Goal: Task Accomplishment & Management: Complete application form

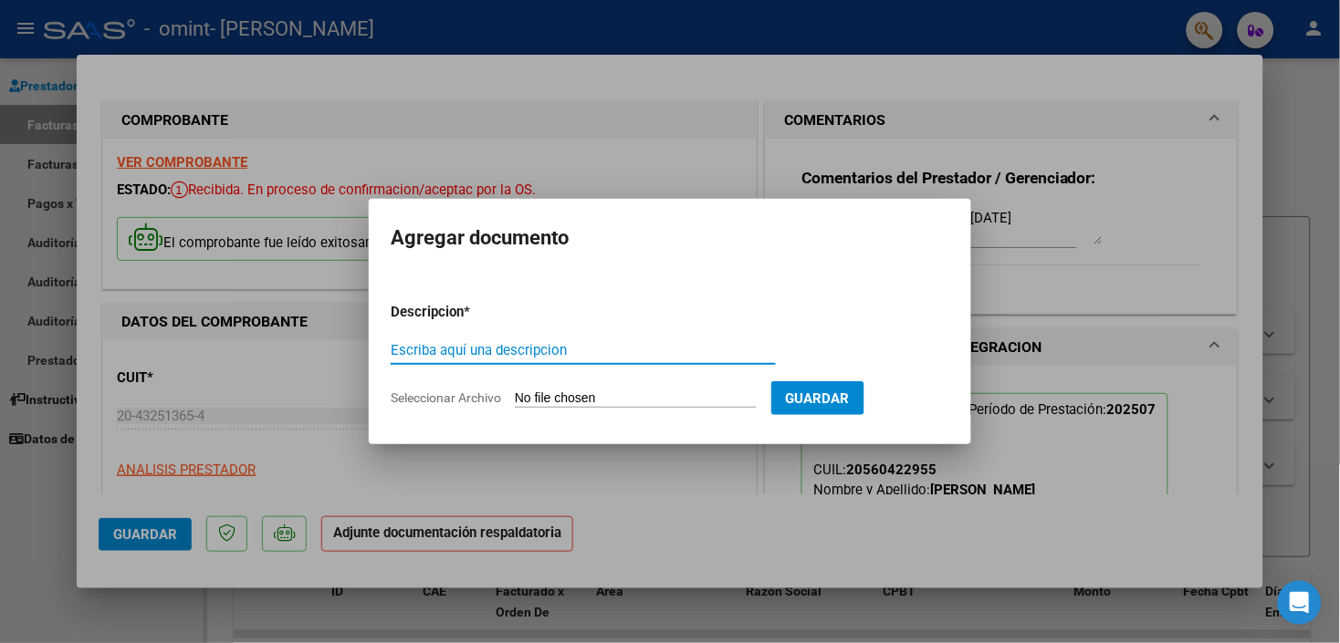
scroll to position [540, 0]
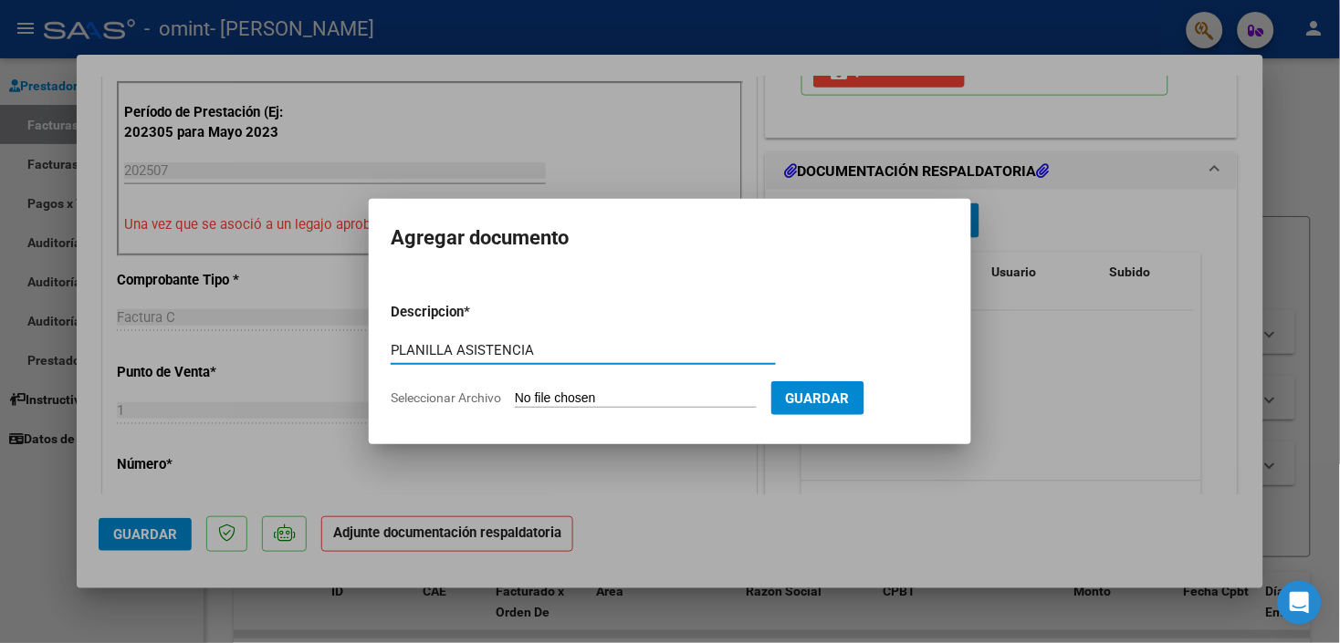
type input "PLANILLA ASISTENCIA"
click at [475, 393] on span "Seleccionar Archivo" at bounding box center [446, 398] width 110 height 15
click at [515, 393] on input "Seleccionar Archivo" at bounding box center [636, 399] width 242 height 17
type input "C:\fakepath\[DATE].pdf"
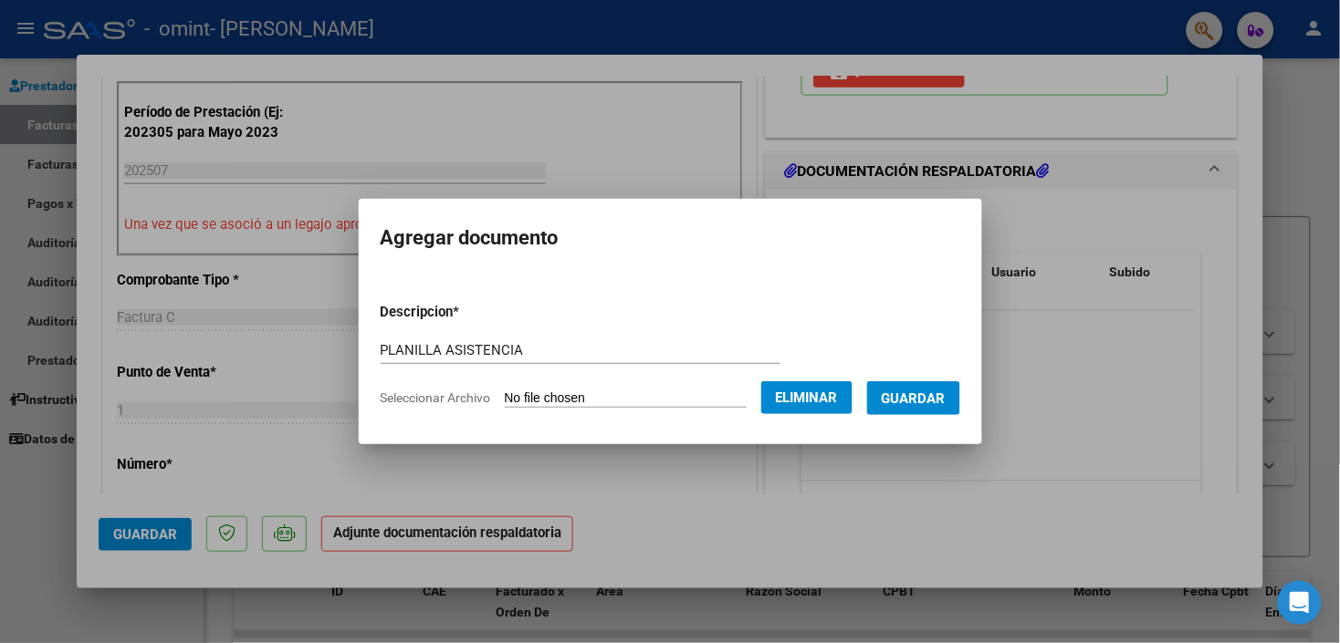
click at [944, 392] on span "Guardar" at bounding box center [913, 399] width 64 height 16
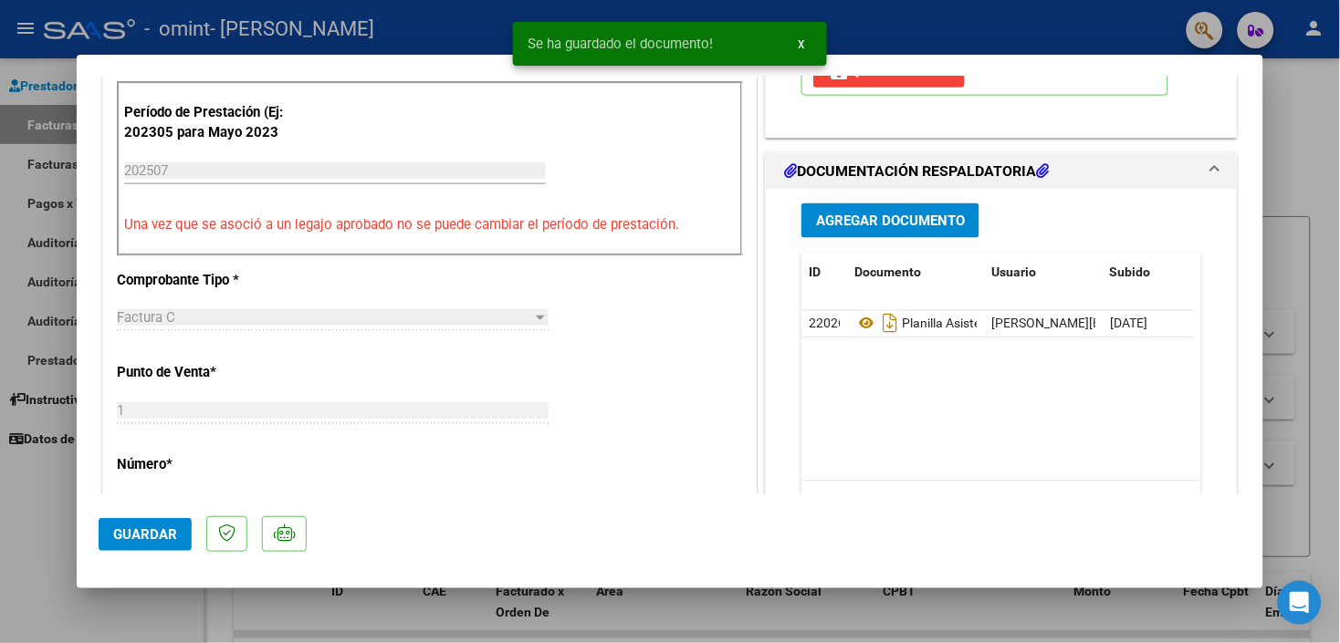
scroll to position [946, 0]
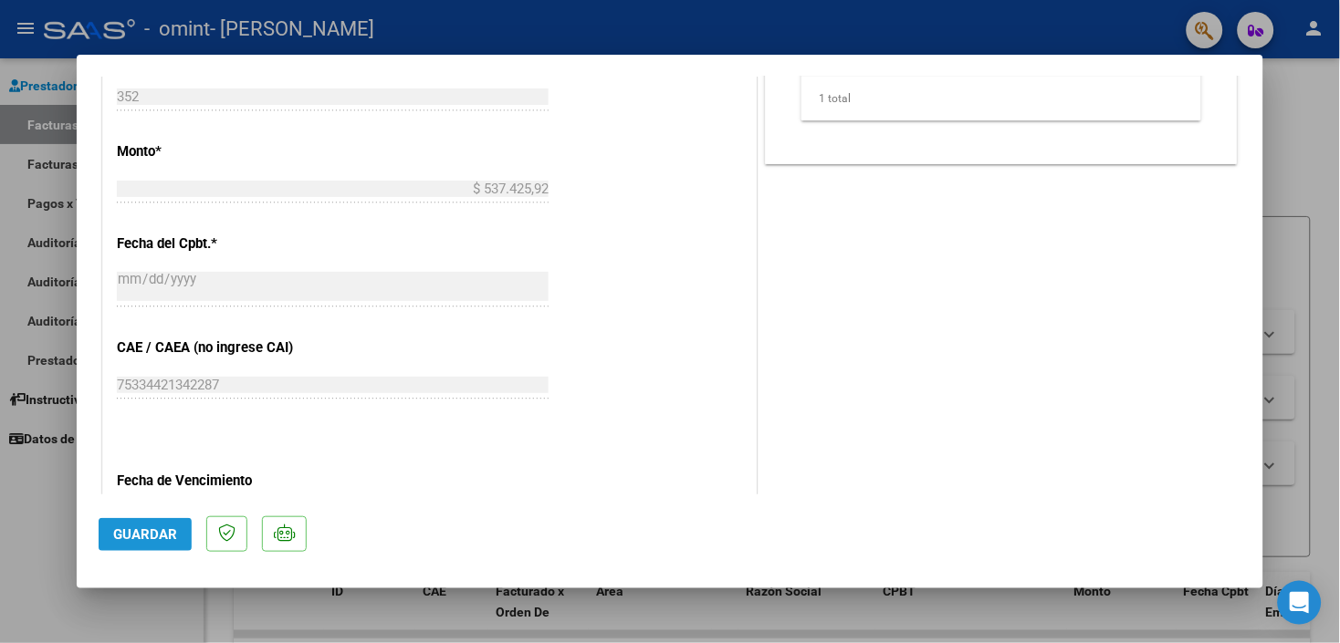
click at [137, 531] on span "Guardar" at bounding box center [145, 535] width 64 height 16
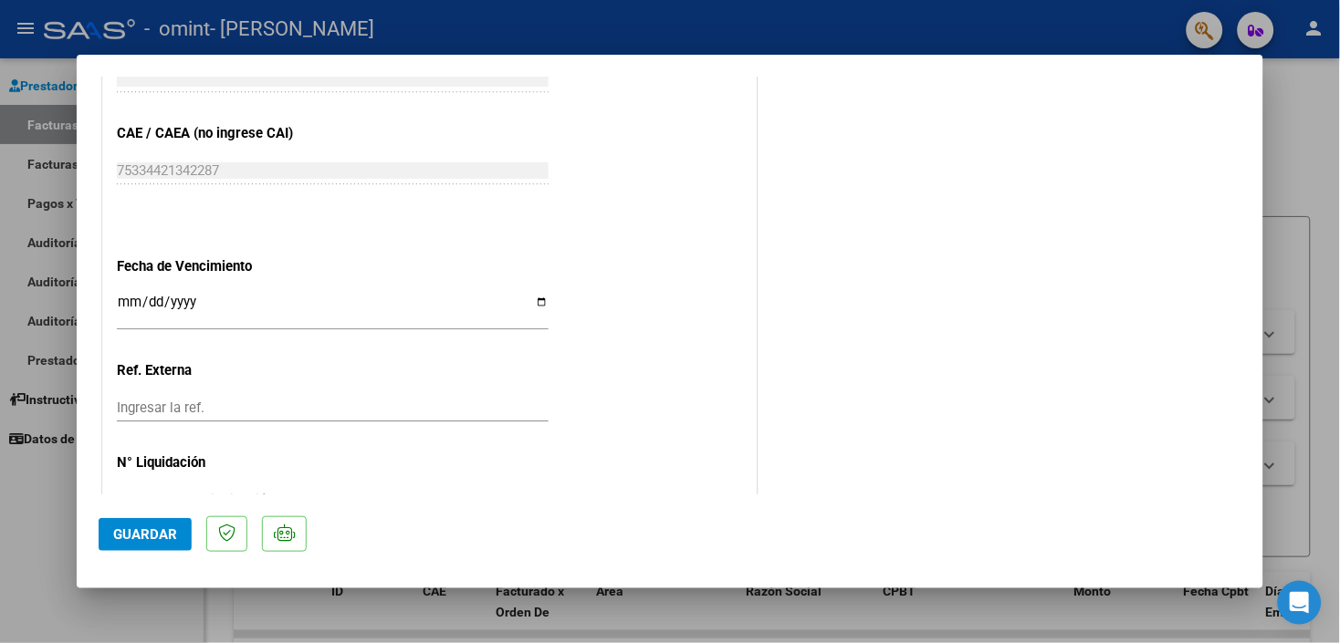
scroll to position [1215, 0]
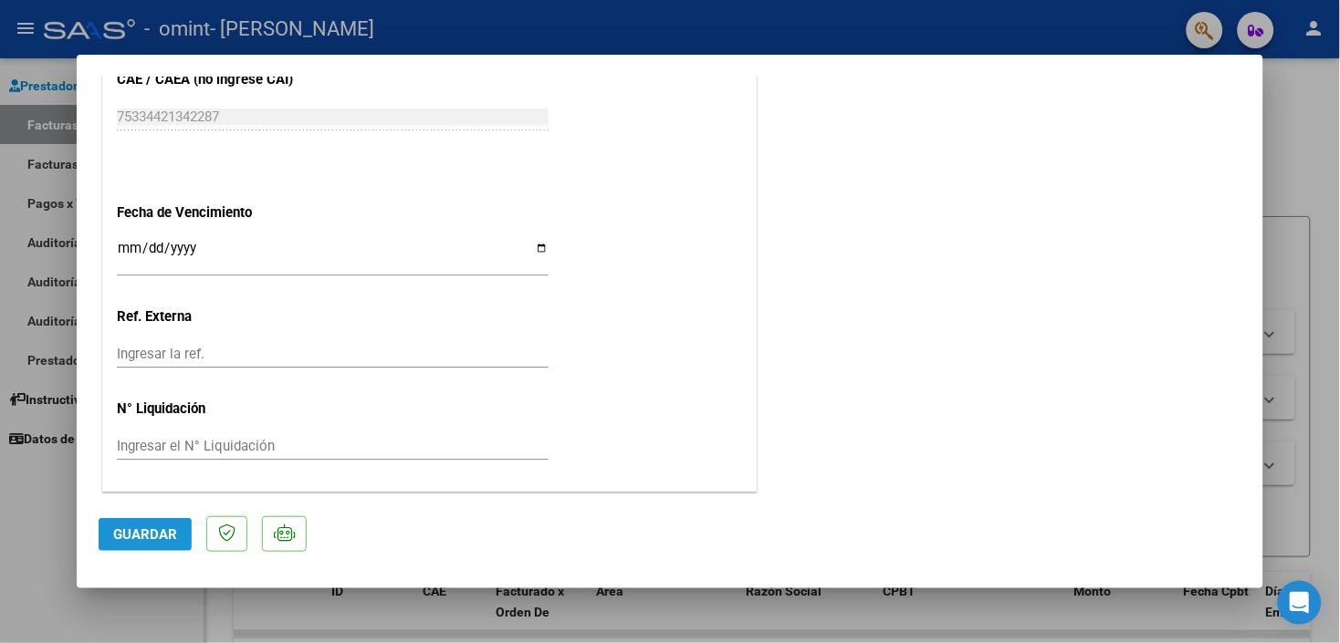
click at [150, 523] on button "Guardar" at bounding box center [145, 534] width 93 height 33
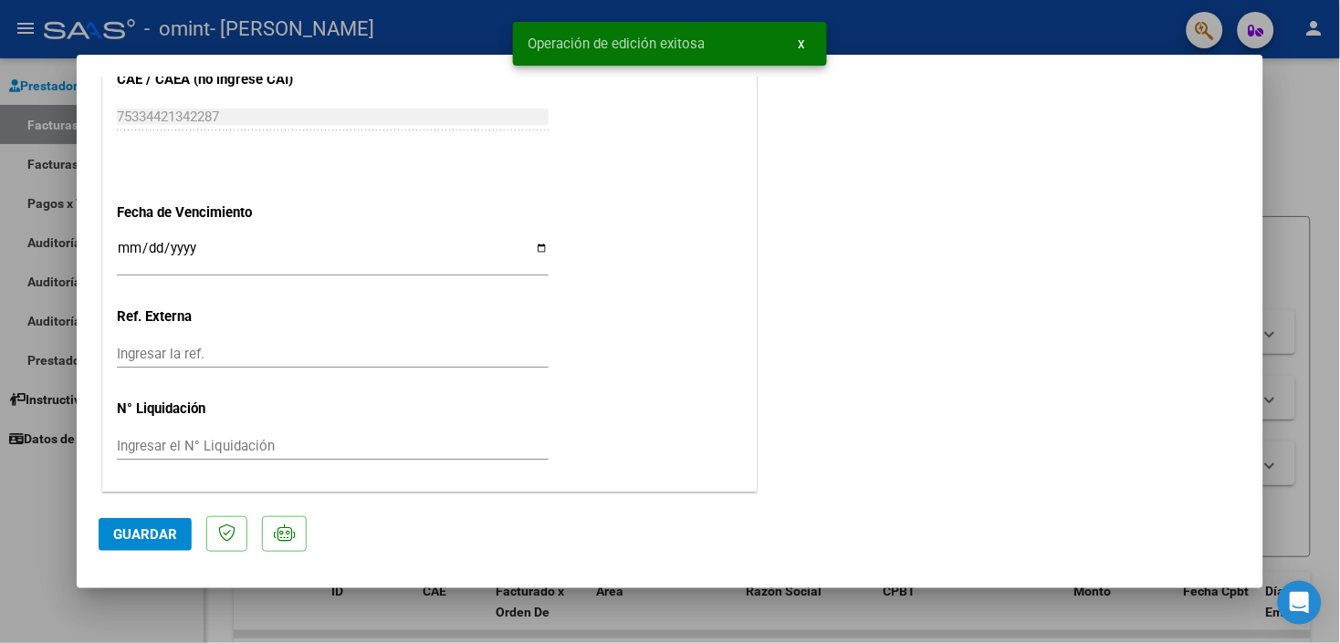
click at [14, 520] on div at bounding box center [670, 321] width 1340 height 643
click at [33, 527] on div "Prestadores / Proveedores Facturas - Listado/Carga Facturas - Documentación Pag…" at bounding box center [101, 350] width 203 height 585
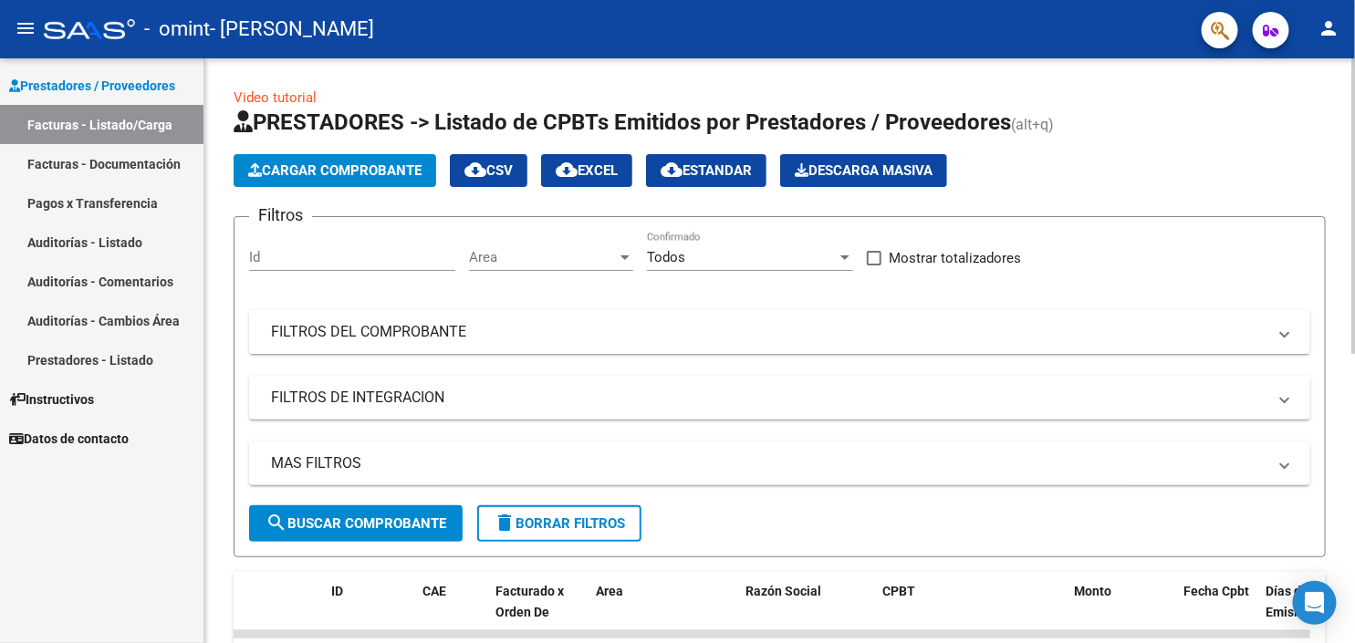
click at [404, 167] on span "Cargar Comprobante" at bounding box center [334, 170] width 173 height 16
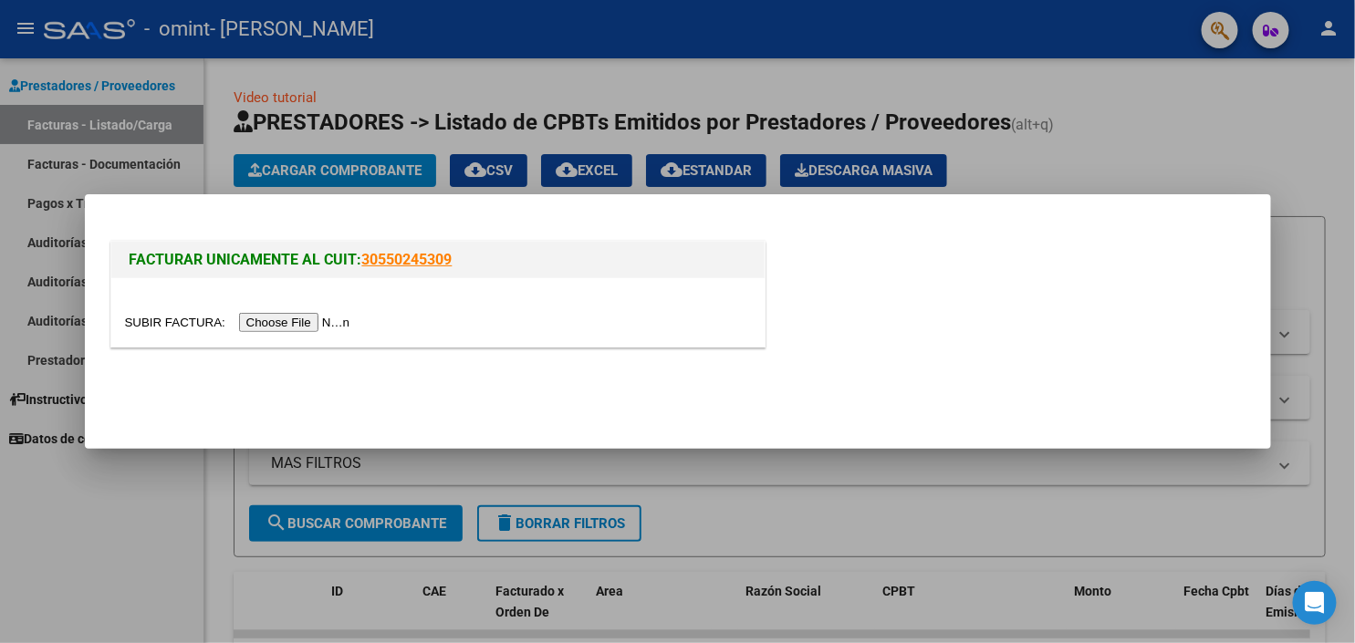
click at [286, 325] on input "file" at bounding box center [240, 322] width 231 height 19
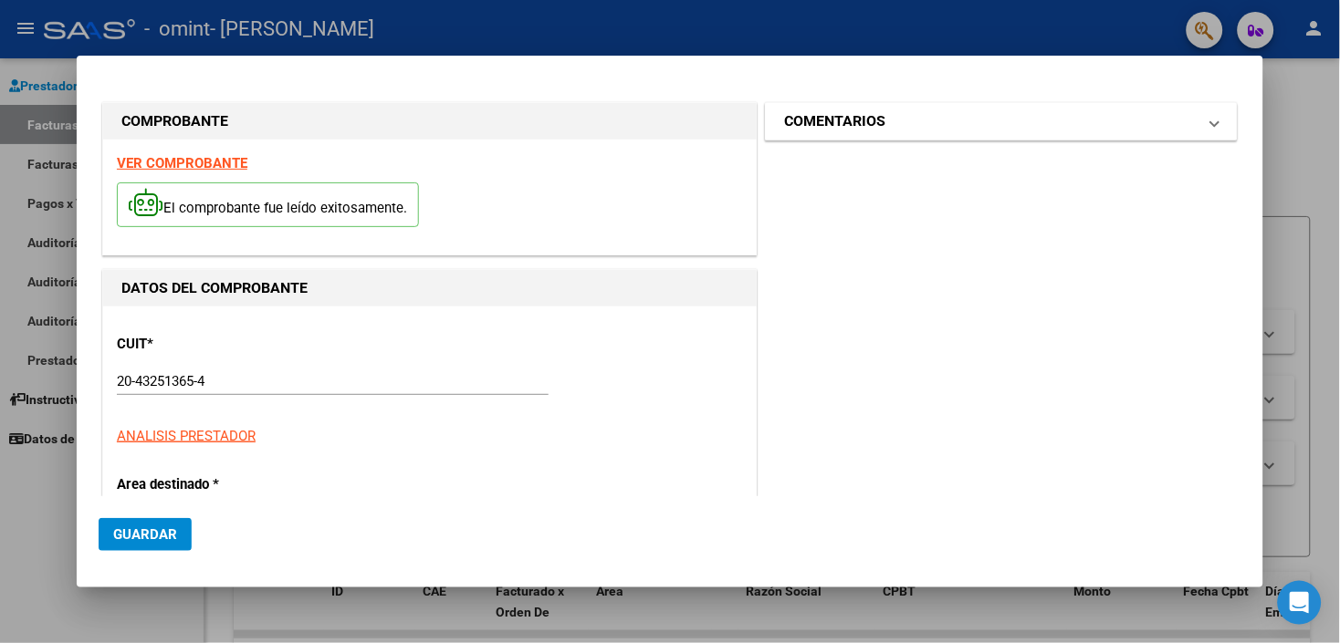
click at [938, 125] on mat-panel-title "COMENTARIOS" at bounding box center [990, 121] width 412 height 22
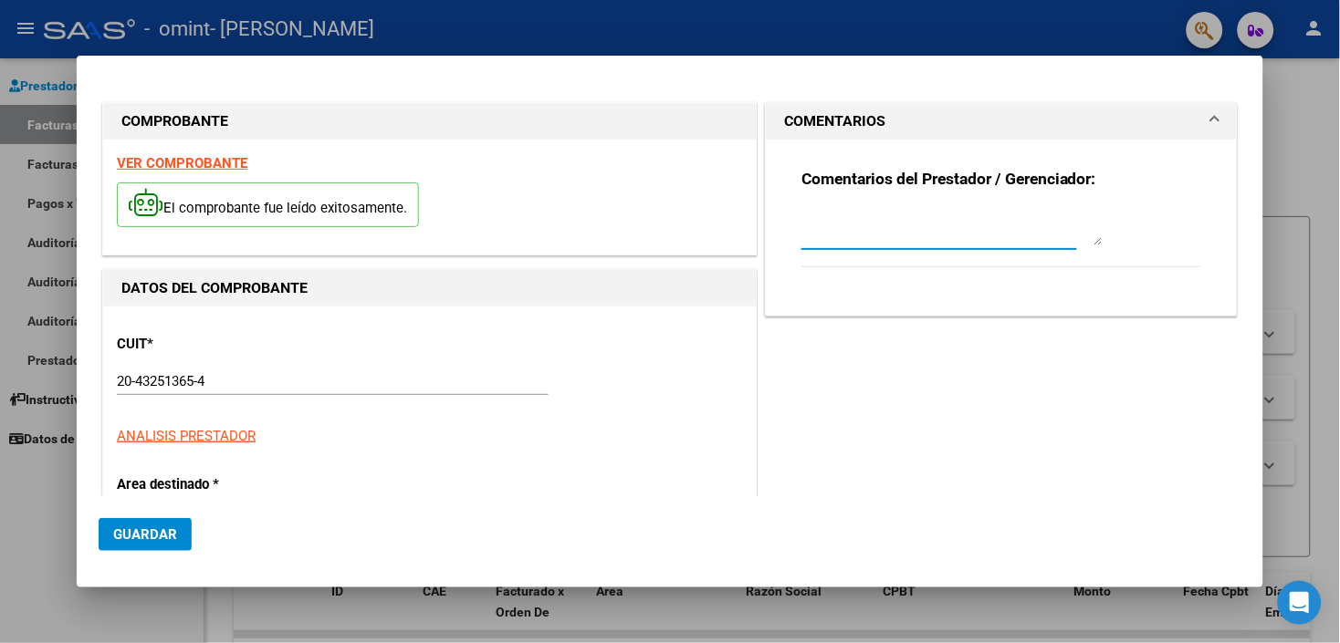
click at [1020, 235] on textarea at bounding box center [951, 227] width 301 height 37
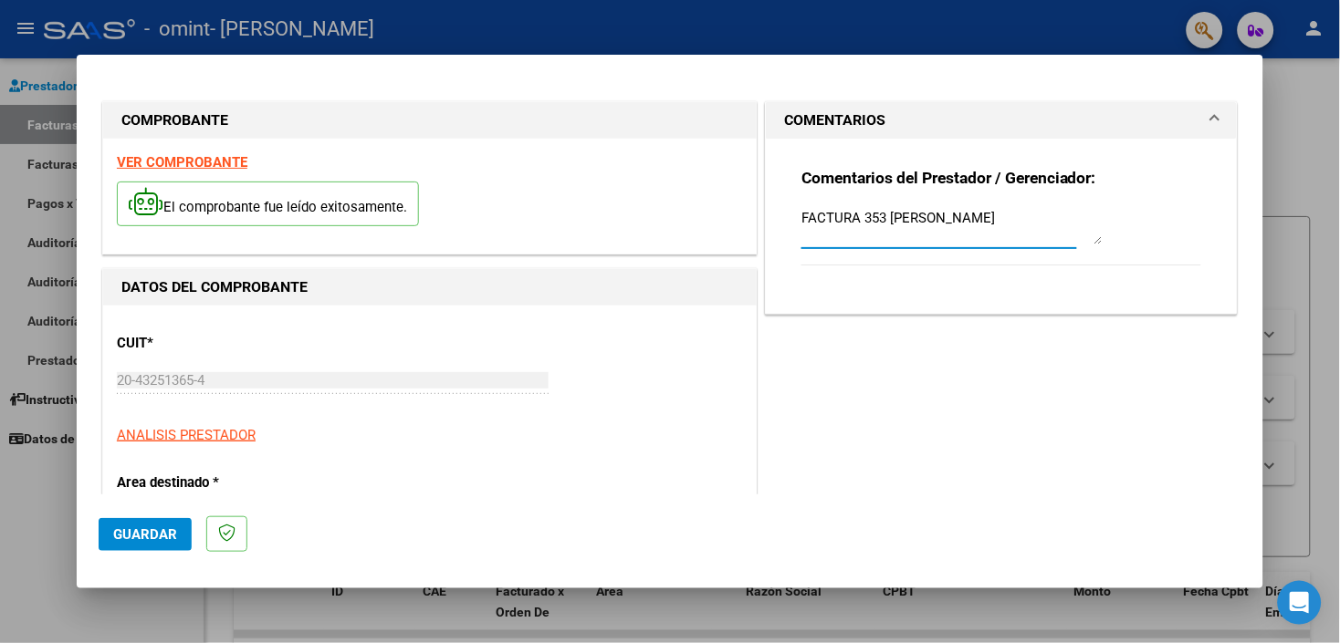
type textarea "FACTURA 353 [PERSON_NAME]"
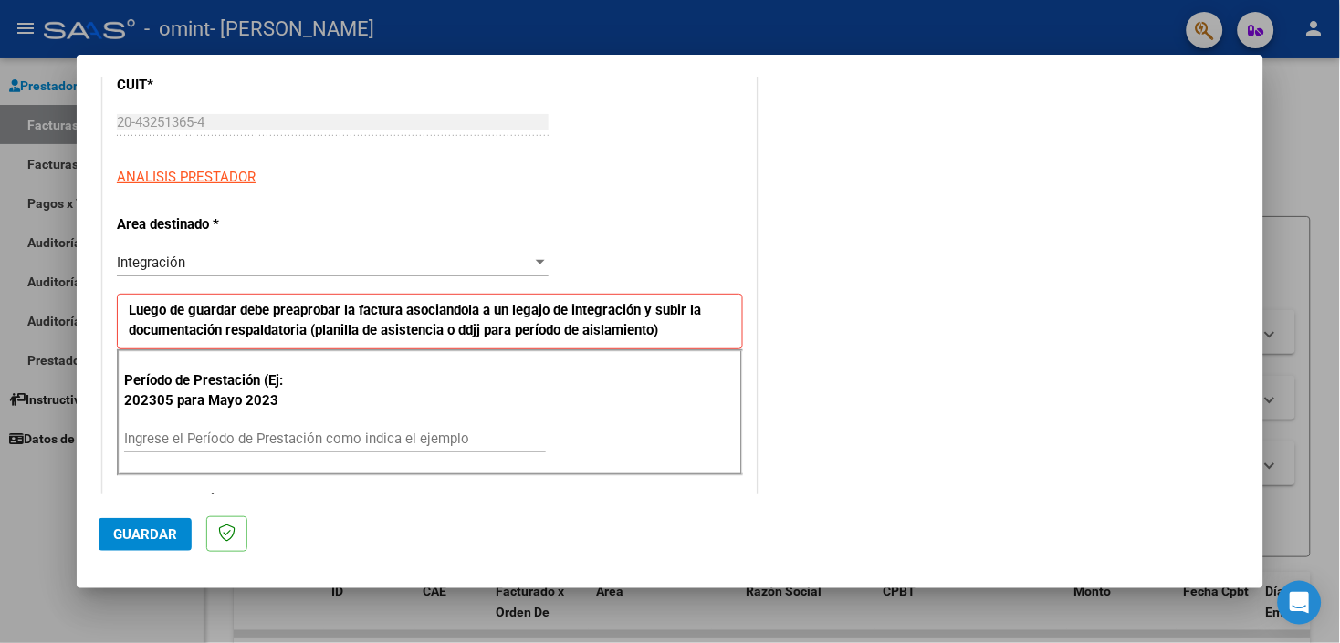
scroll to position [249, 0]
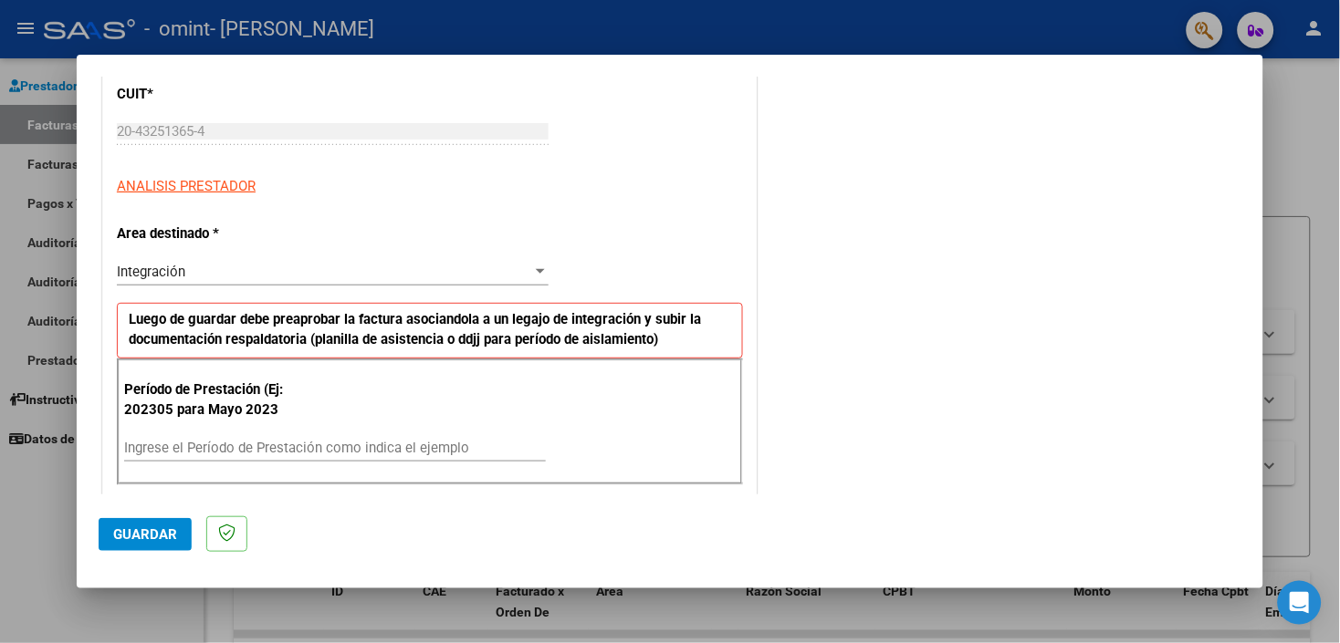
click at [468, 436] on div "Ingrese el Período de Prestación como indica el ejemplo" at bounding box center [335, 447] width 422 height 27
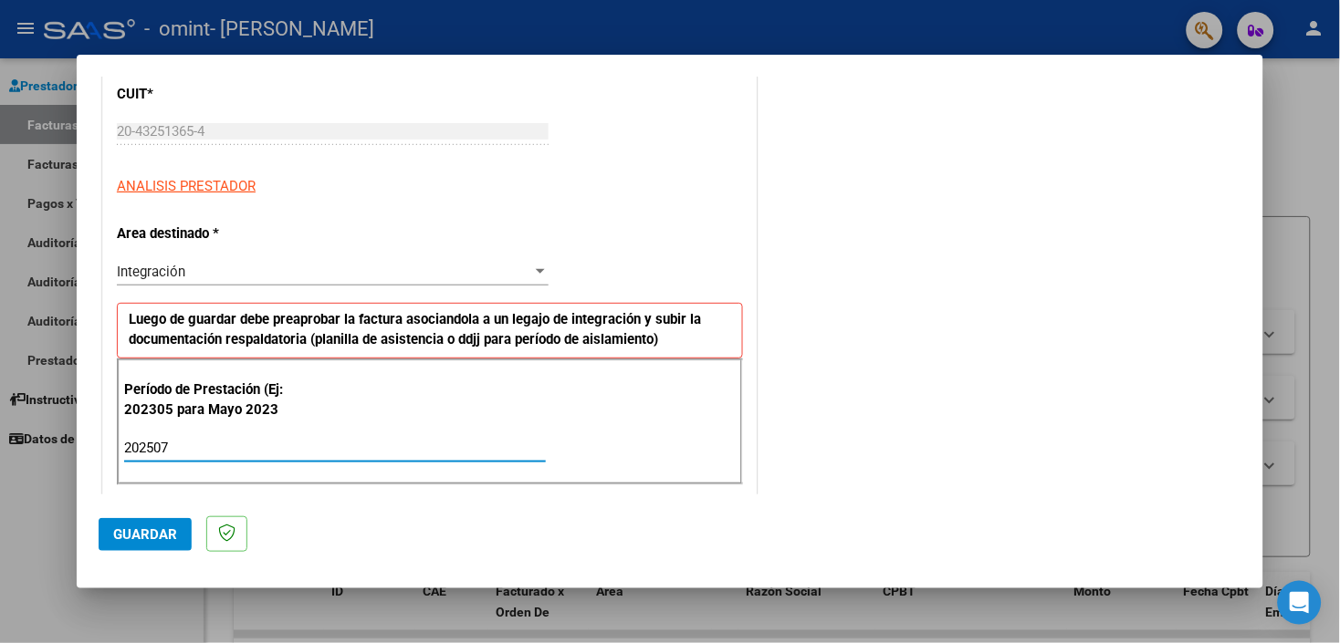
type input "202507"
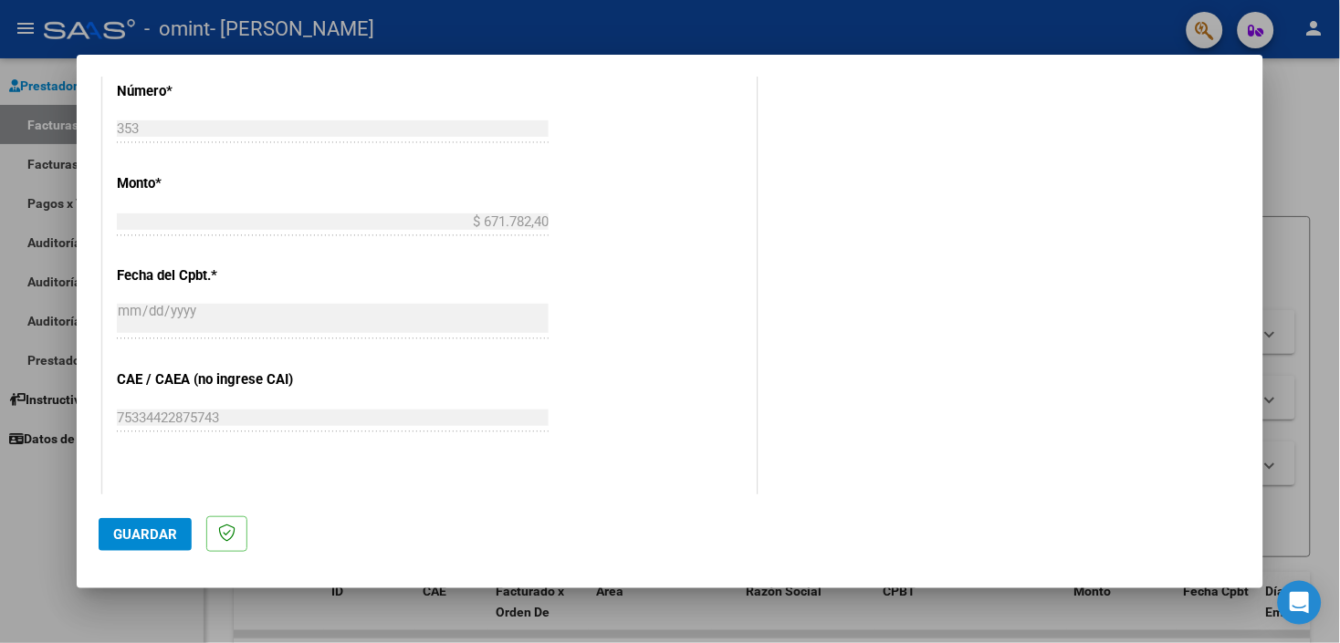
scroll to position [1153, 0]
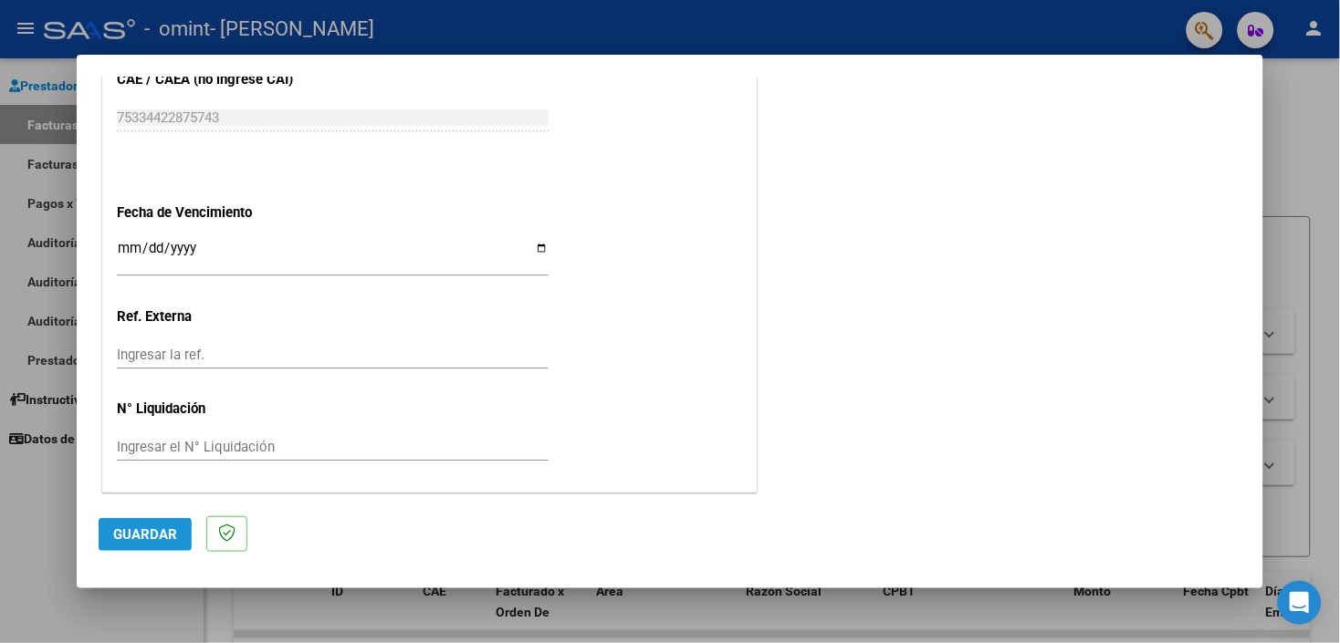
click at [170, 534] on span "Guardar" at bounding box center [145, 535] width 64 height 16
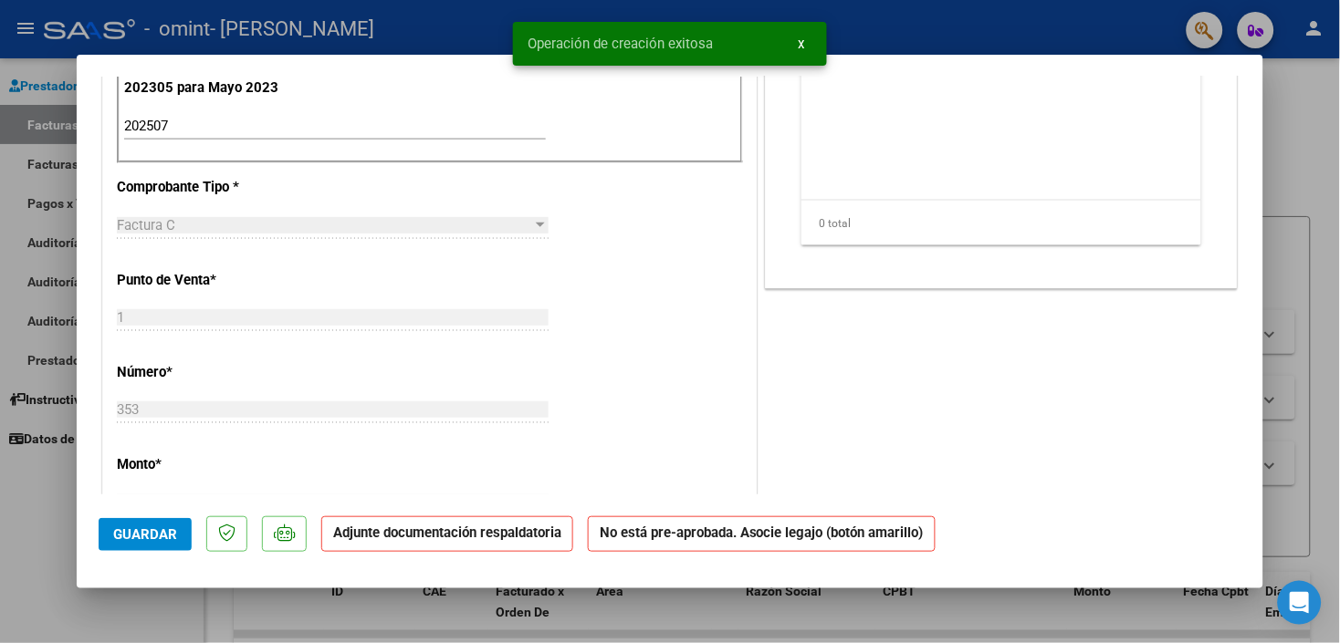
scroll to position [0, 0]
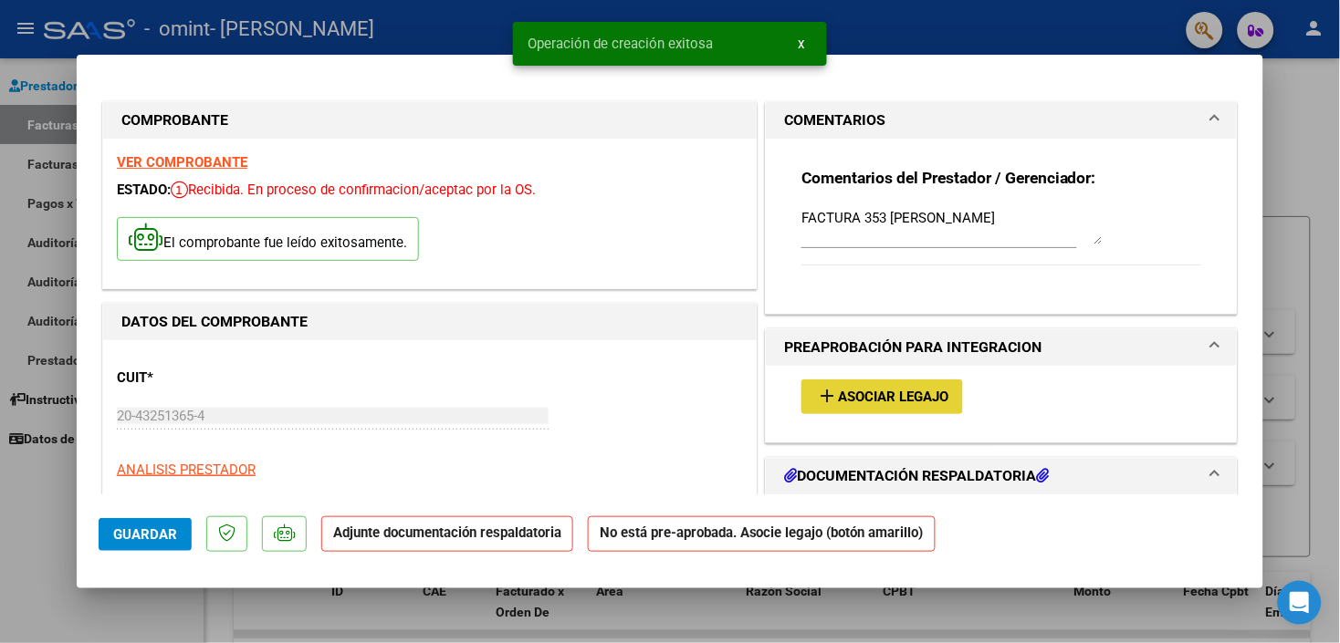
click at [894, 403] on span "Asociar Legajo" at bounding box center [893, 398] width 110 height 16
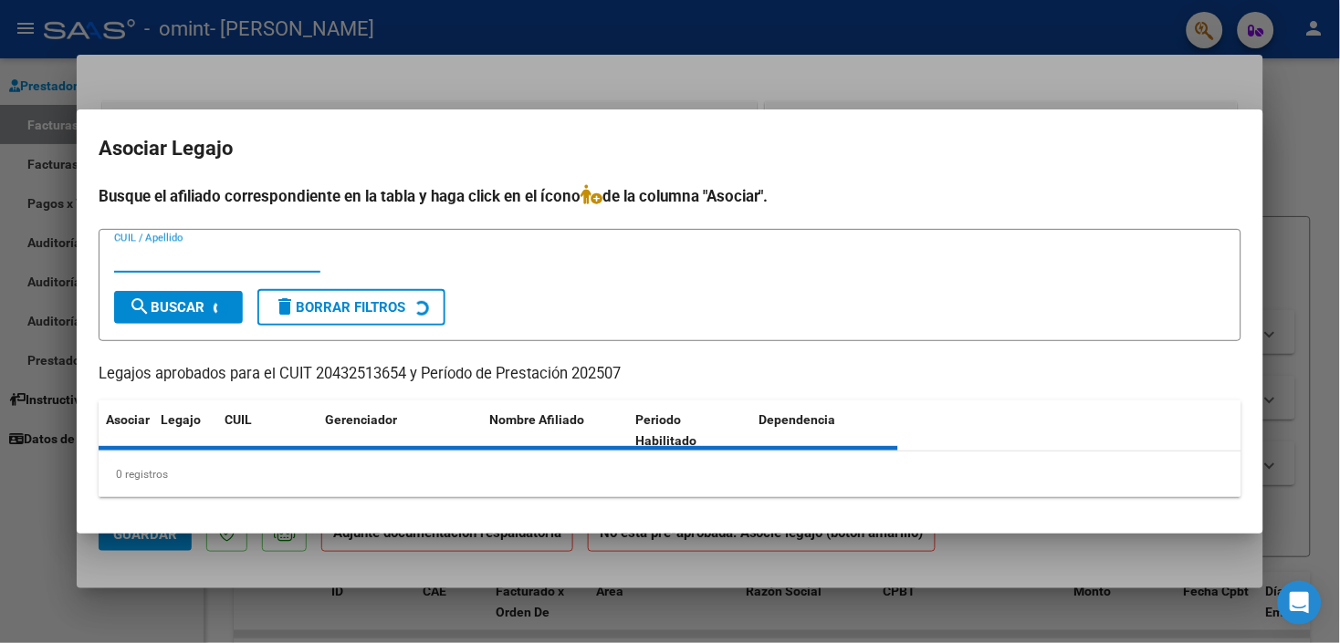
click at [1110, 97] on div at bounding box center [670, 321] width 1340 height 643
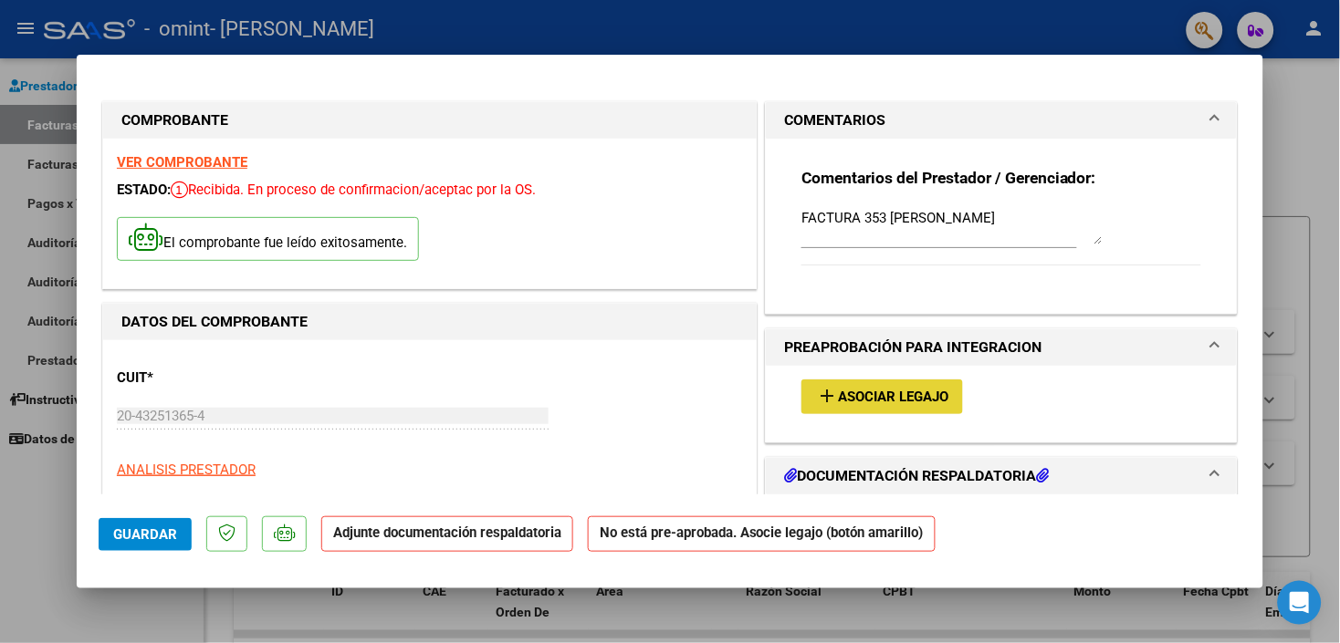
click at [858, 404] on span "Asociar Legajo" at bounding box center [893, 398] width 110 height 16
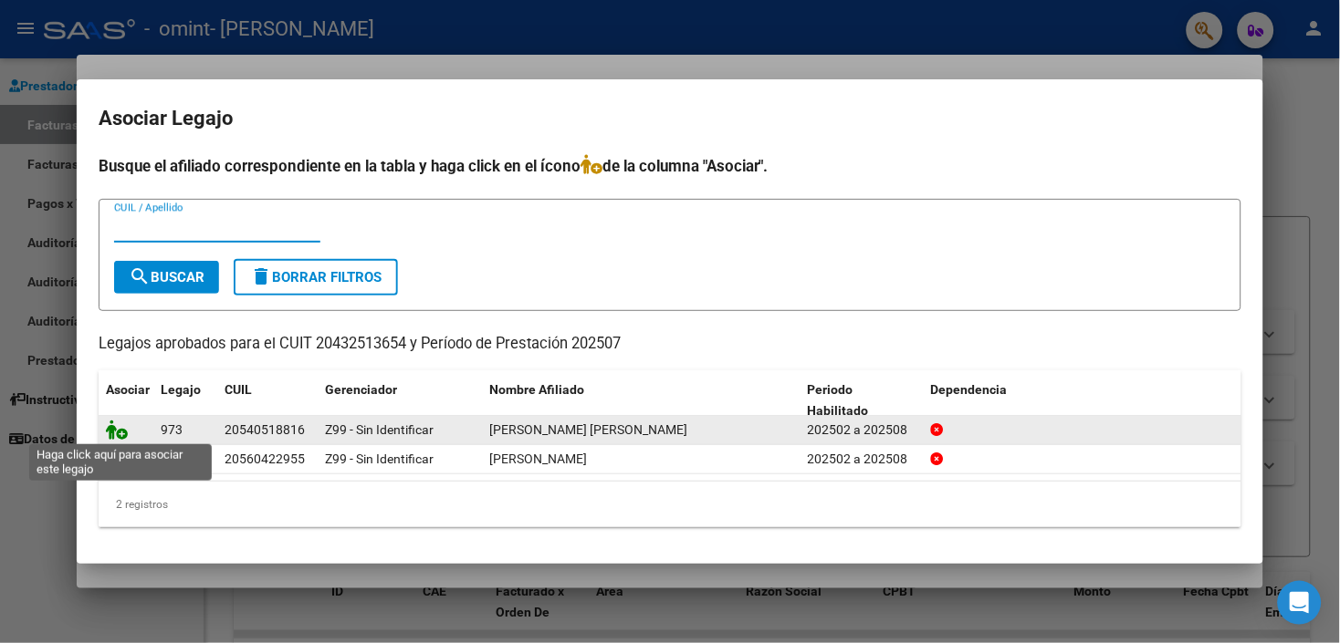
click at [119, 432] on icon at bounding box center [117, 430] width 22 height 20
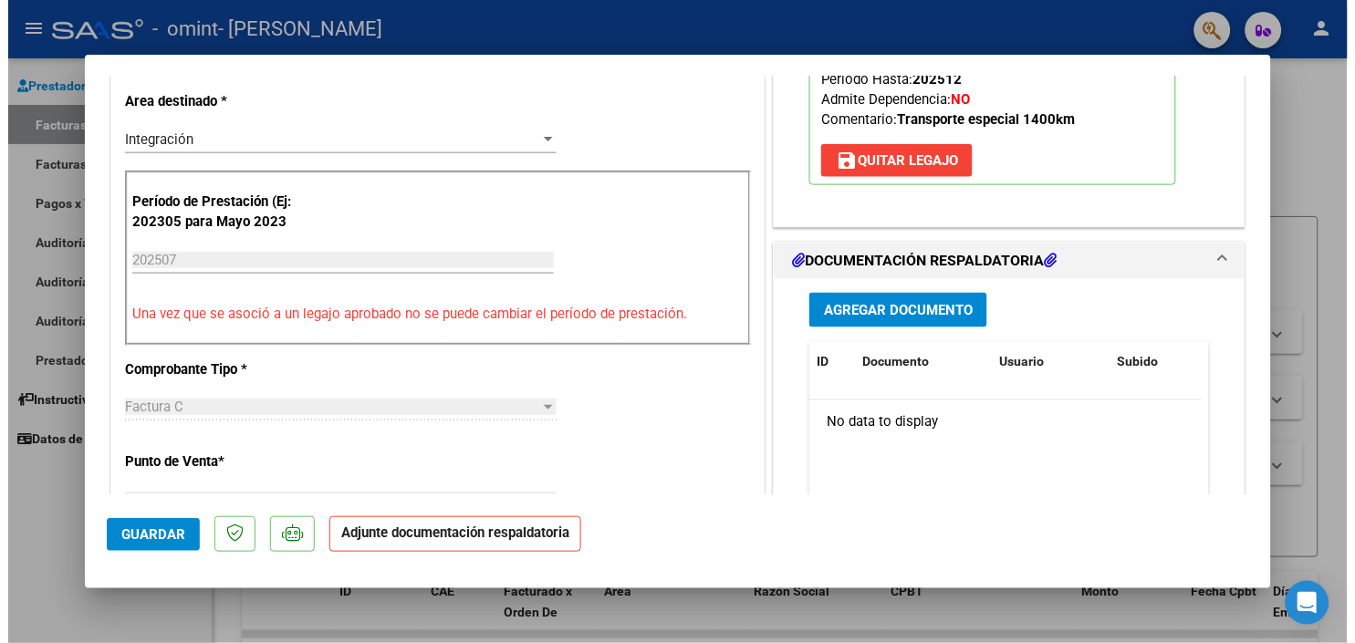
scroll to position [447, 0]
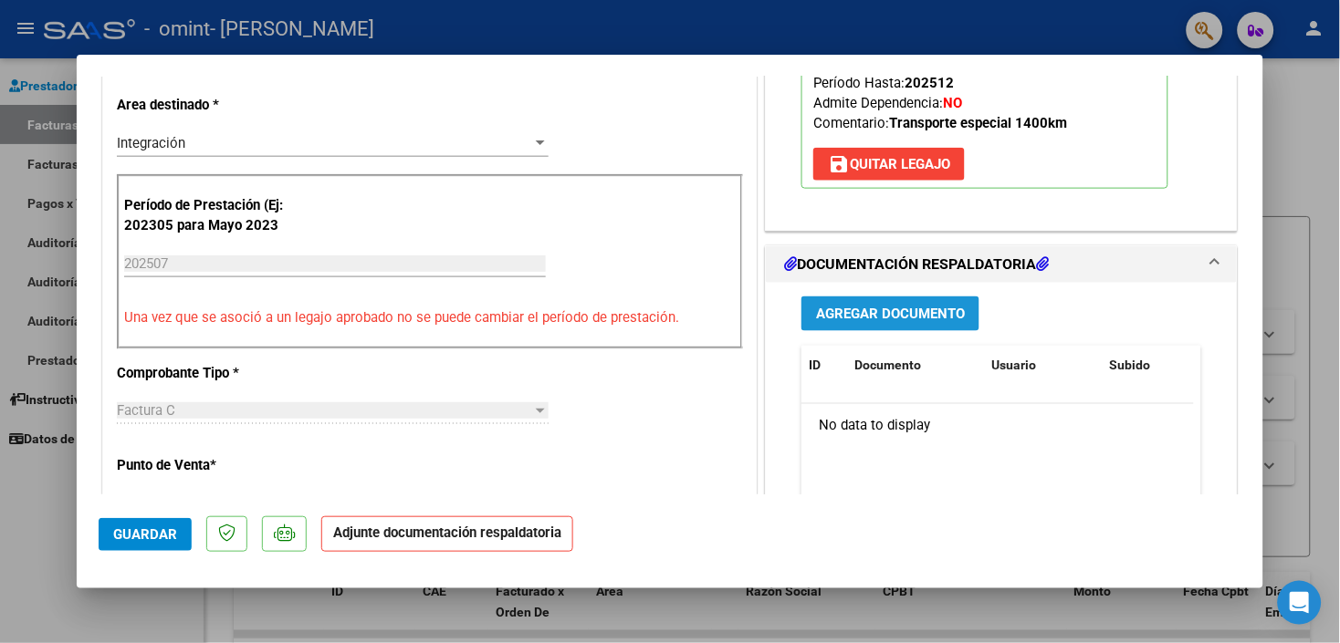
click at [922, 307] on span "Agregar Documento" at bounding box center [890, 315] width 149 height 16
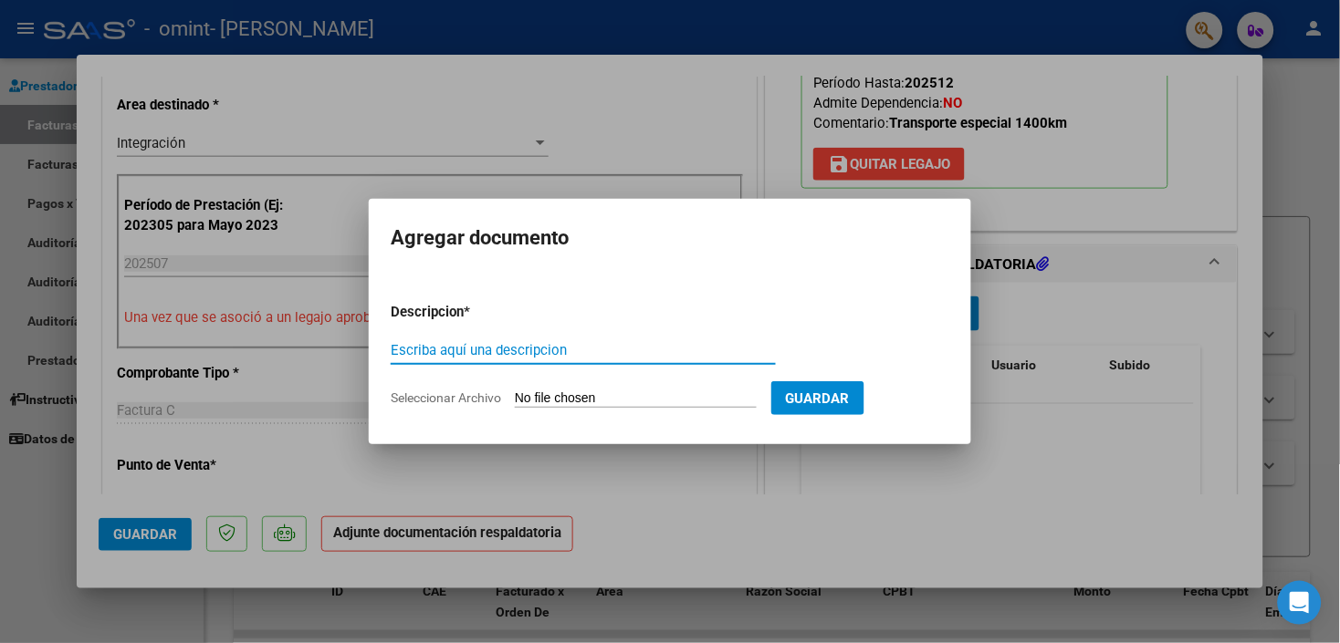
click at [709, 354] on input "Escriba aquí una descripcion" at bounding box center [583, 350] width 385 height 16
type input "PLANILLA ASISTENCIA"
click at [438, 395] on span "Seleccionar Archivo" at bounding box center [446, 398] width 110 height 15
click at [515, 395] on input "Seleccionar Archivo" at bounding box center [636, 399] width 242 height 17
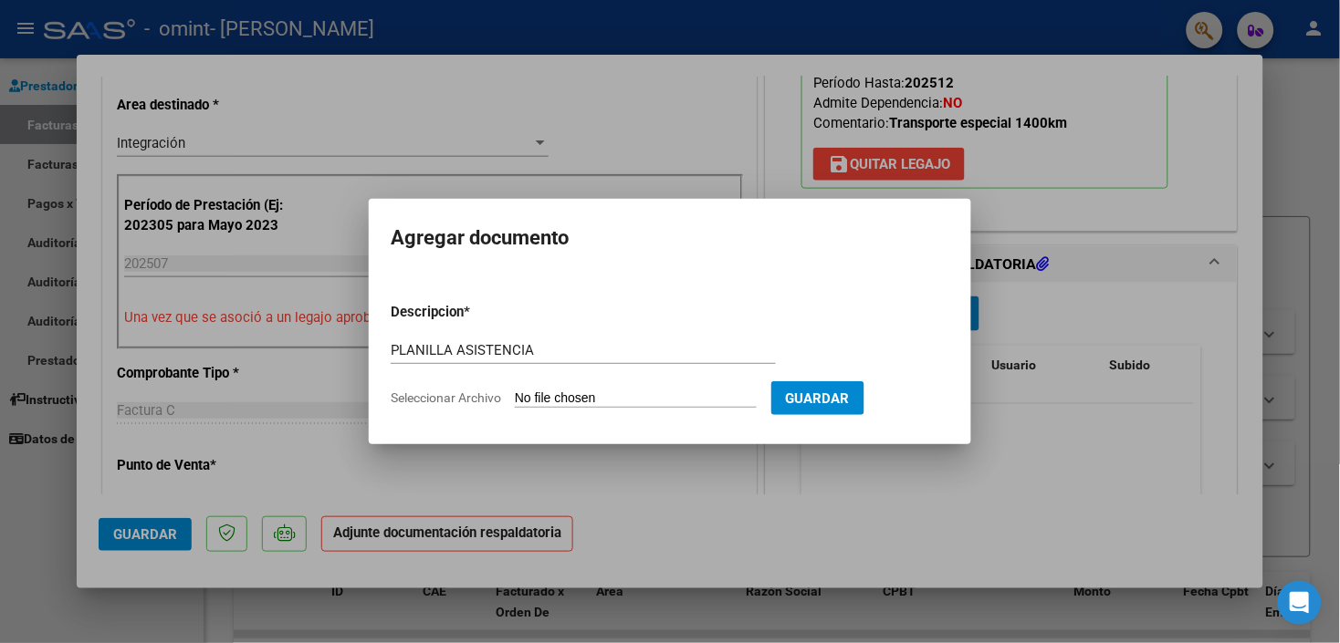
click at [450, 397] on span "Seleccionar Archivo" at bounding box center [446, 398] width 110 height 15
click at [515, 397] on input "Seleccionar Archivo" at bounding box center [636, 399] width 242 height 17
type input "C:\fakepath\[PERSON_NAME].pdf"
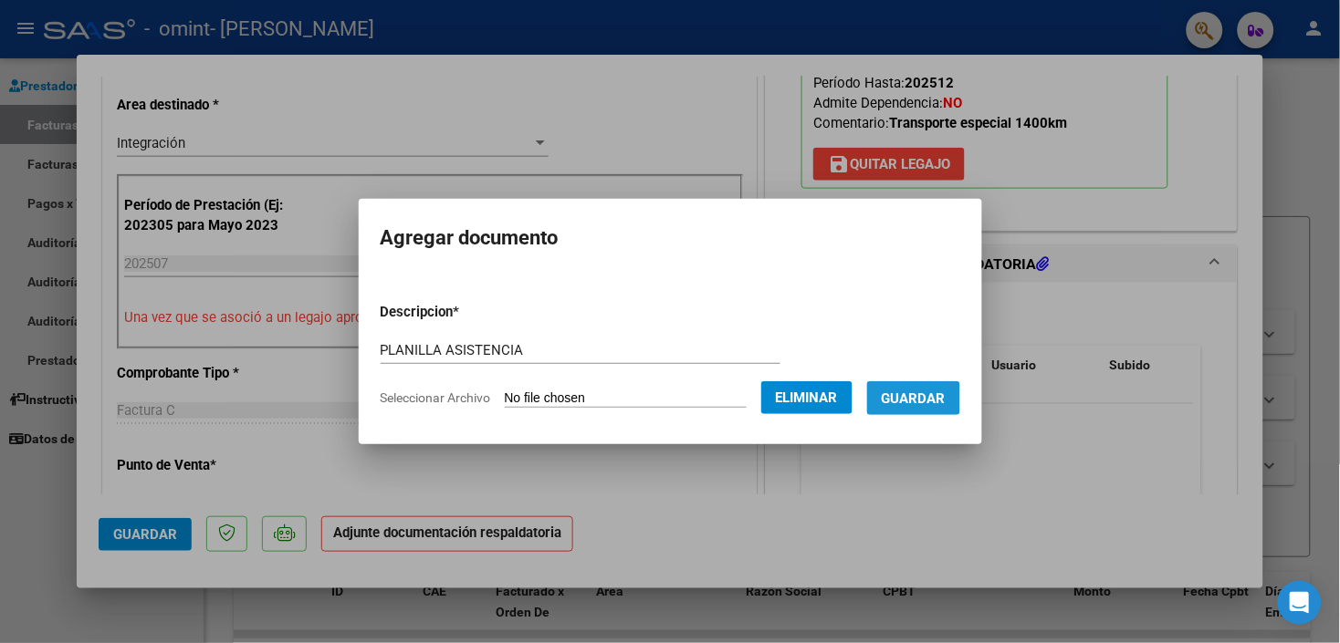
click at [945, 394] on span "Guardar" at bounding box center [913, 399] width 64 height 16
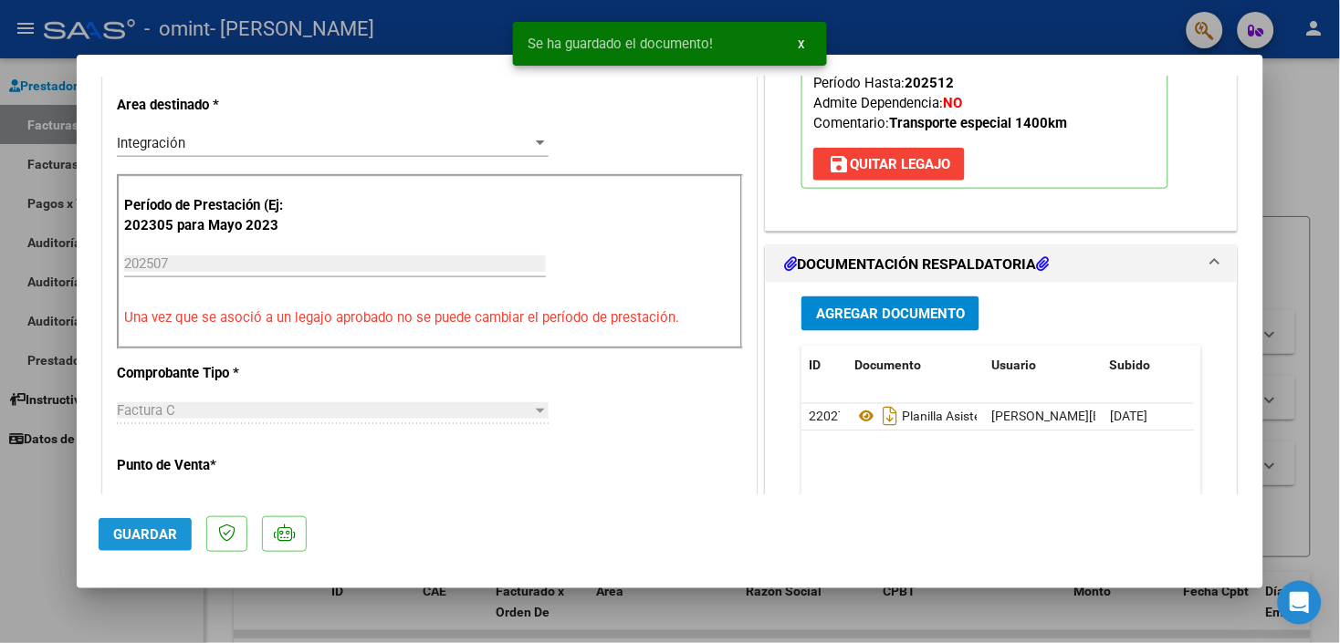
click at [151, 530] on span "Guardar" at bounding box center [145, 535] width 64 height 16
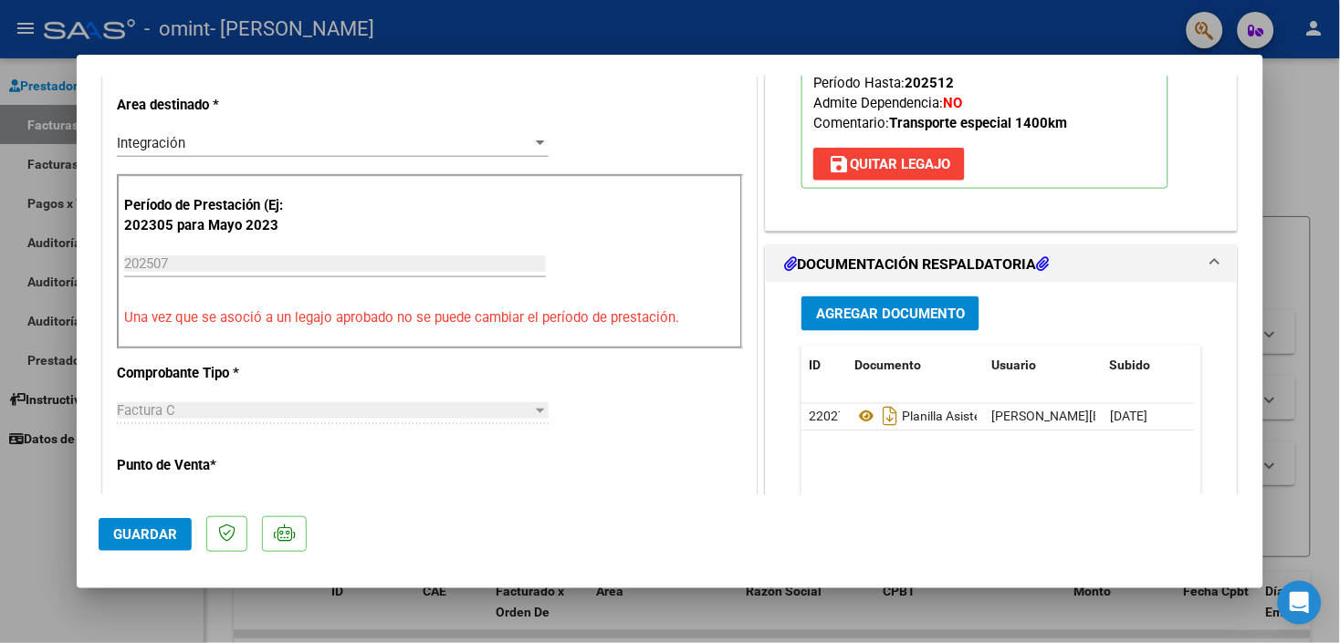
click at [151, 530] on span "Guardar" at bounding box center [145, 535] width 64 height 16
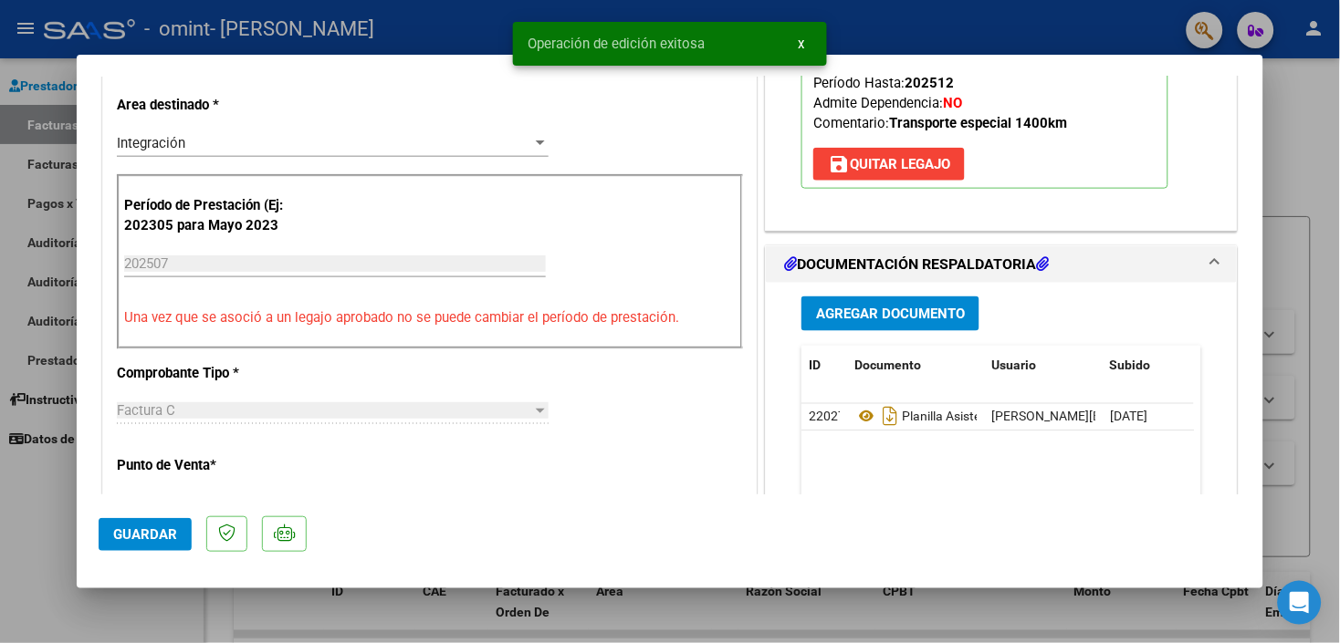
click at [158, 534] on span "Guardar" at bounding box center [145, 535] width 64 height 16
click at [32, 504] on div at bounding box center [670, 321] width 1340 height 643
